Goal: Task Accomplishment & Management: Manage account settings

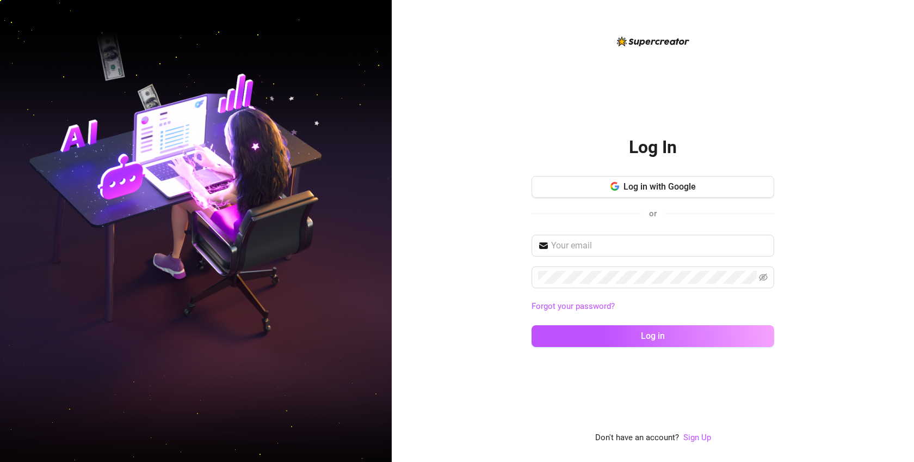
scroll to position [8337, 0]
type input "m"
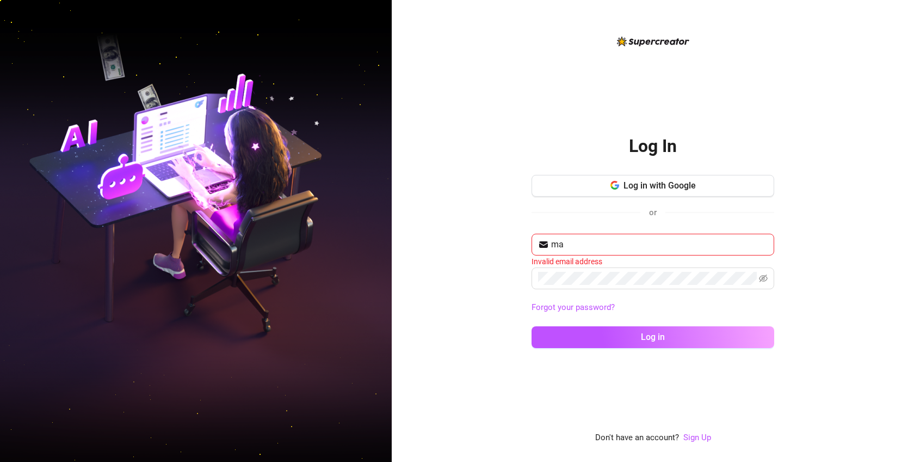
type input "m"
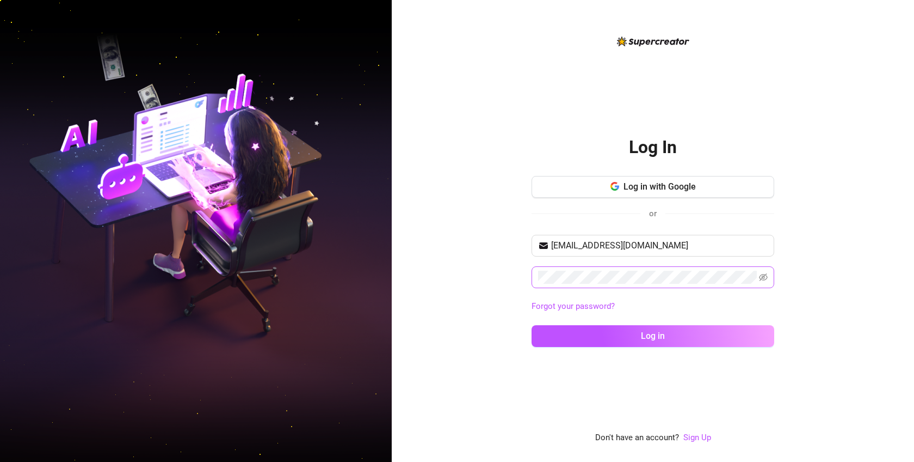
type input "[EMAIL_ADDRESS][DOMAIN_NAME]"
click at [590, 284] on span at bounding box center [653, 277] width 243 height 22
click at [776, 278] on div "Log In Log in with Google or [EMAIL_ADDRESS][DOMAIN_NAME] Forgot your password?…" at bounding box center [653, 231] width 522 height 462
click at [762, 275] on icon "eye-invisible" at bounding box center [763, 277] width 9 height 8
click at [748, 326] on button "Log in" at bounding box center [653, 336] width 243 height 22
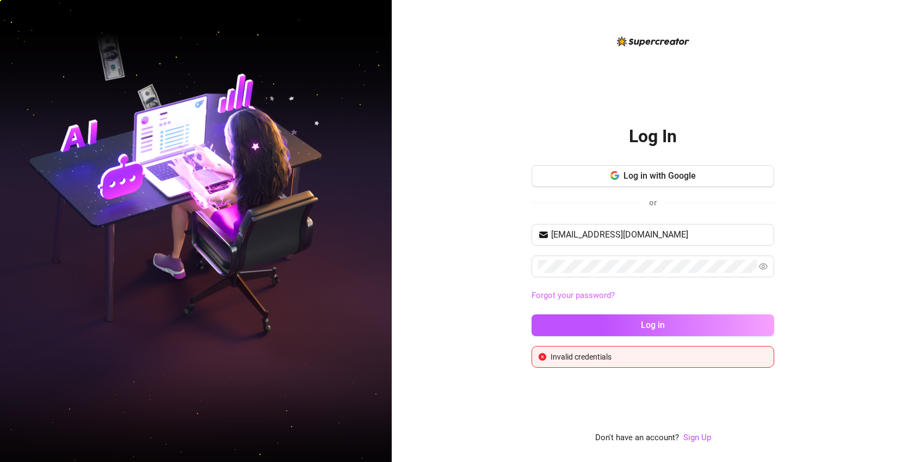
click at [552, 290] on link "Forgot your password?" at bounding box center [573, 295] width 83 height 10
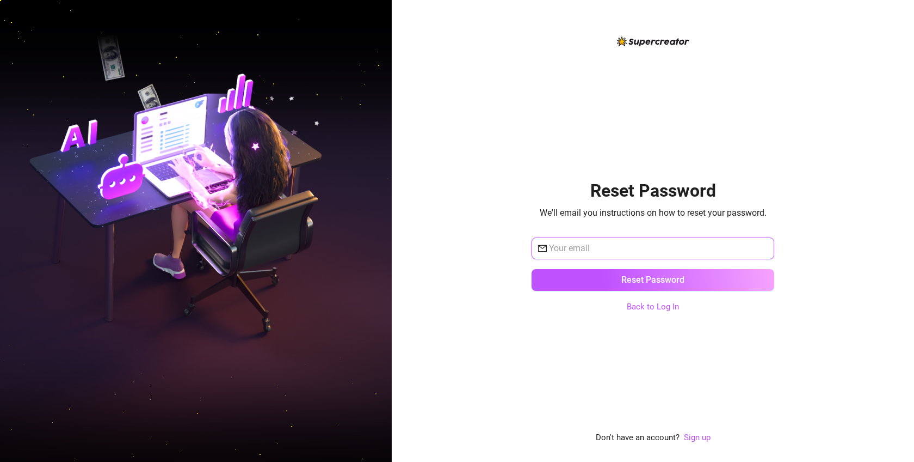
click at [592, 246] on input "text" at bounding box center [658, 248] width 219 height 13
type input "[EMAIL_ADDRESS][DOMAIN_NAME]"
click at [532, 269] on button "Reset Password" at bounding box center [653, 280] width 243 height 22
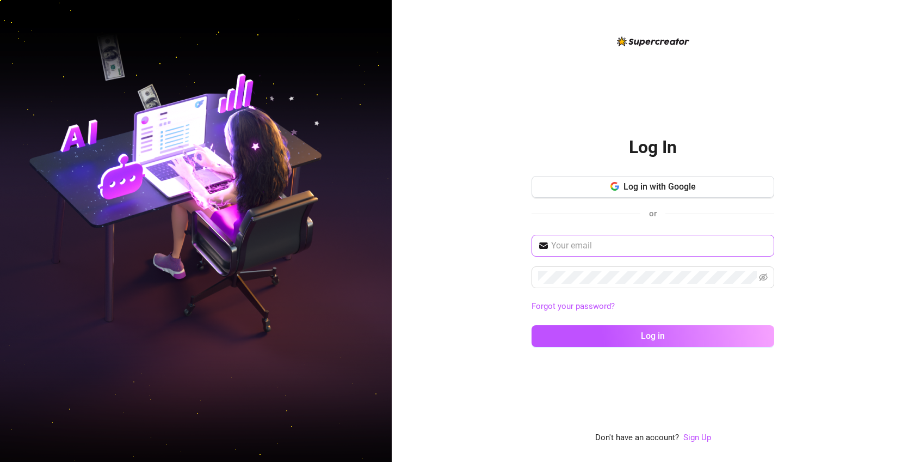
click at [569, 254] on span at bounding box center [653, 246] width 243 height 22
click at [575, 243] on input "text" at bounding box center [659, 245] width 217 height 13
type input "[EMAIL_ADDRESS][DOMAIN_NAME]"
click at [532, 325] on button "Log in" at bounding box center [653, 336] width 243 height 22
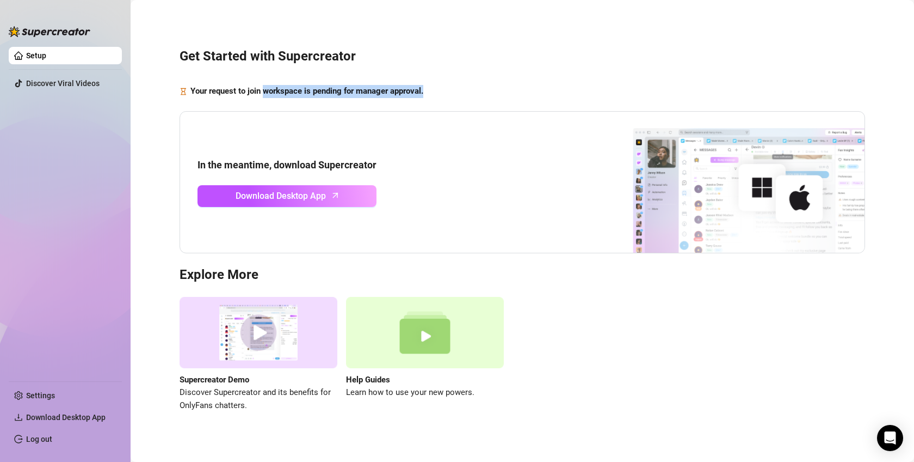
drag, startPoint x: 267, startPoint y: 92, endPoint x: 437, endPoint y: 91, distance: 170.3
type textarea "workspace is pending for manager approval."
click at [436, 91] on div "Your request to join workspace is pending for manager approval." at bounding box center [523, 91] width 686 height 13
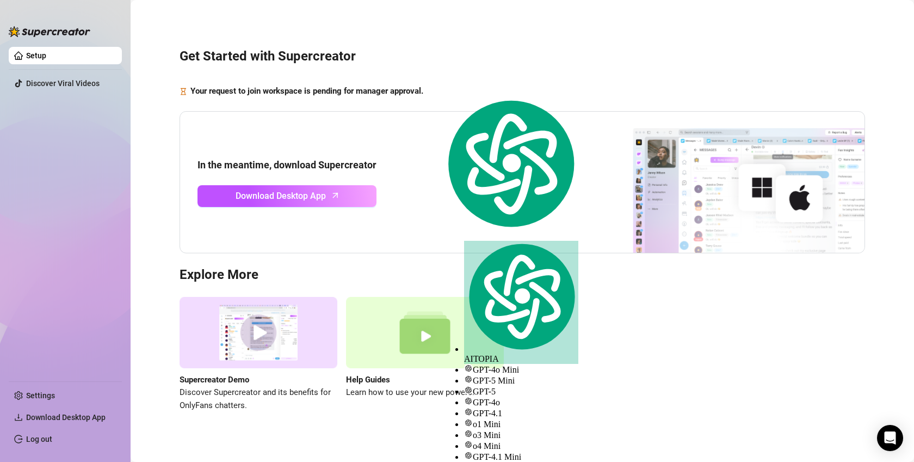
click at [453, 91] on div "Your request to join workspace is pending for manager approval." at bounding box center [523, 91] width 686 height 13
